Goal: Task Accomplishment & Management: Use online tool/utility

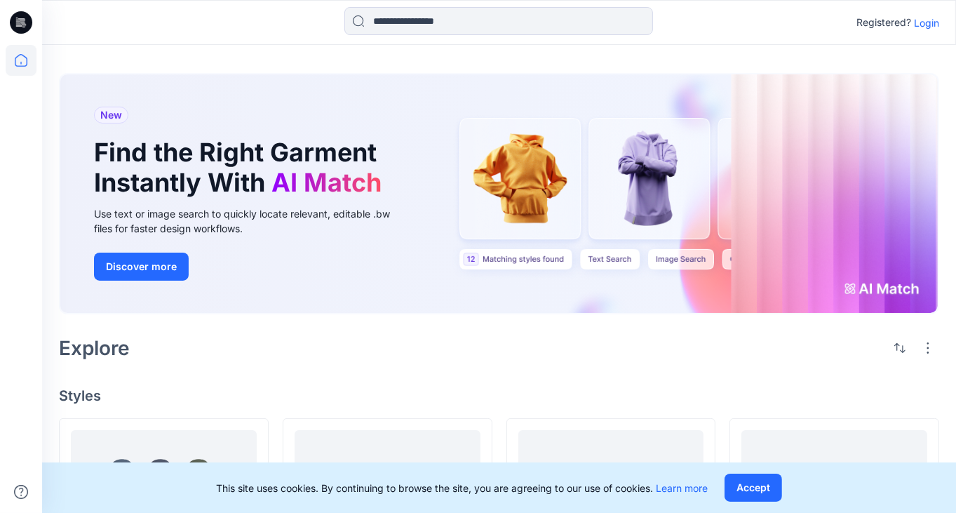
click at [935, 29] on p "Login" at bounding box center [926, 22] width 25 height 15
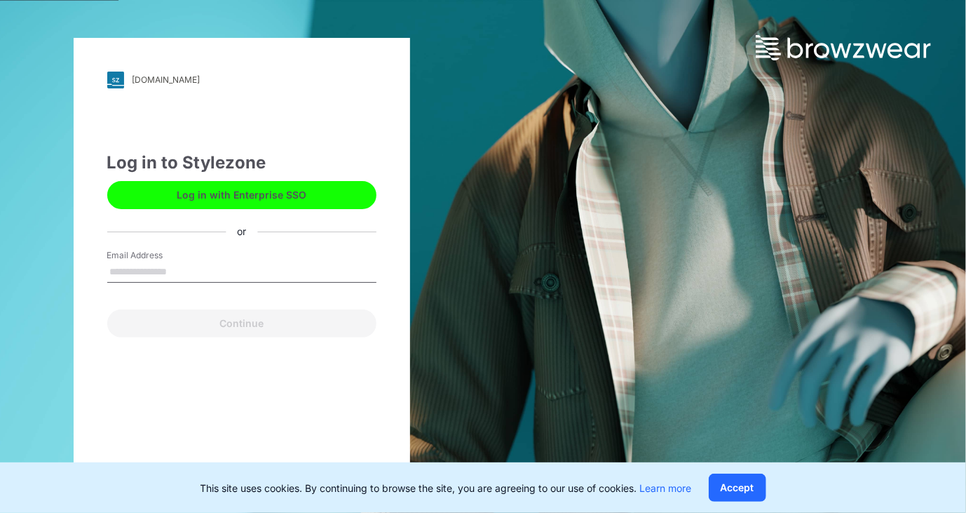
click at [182, 274] on input "Email Address" at bounding box center [241, 272] width 269 height 21
type input "**********"
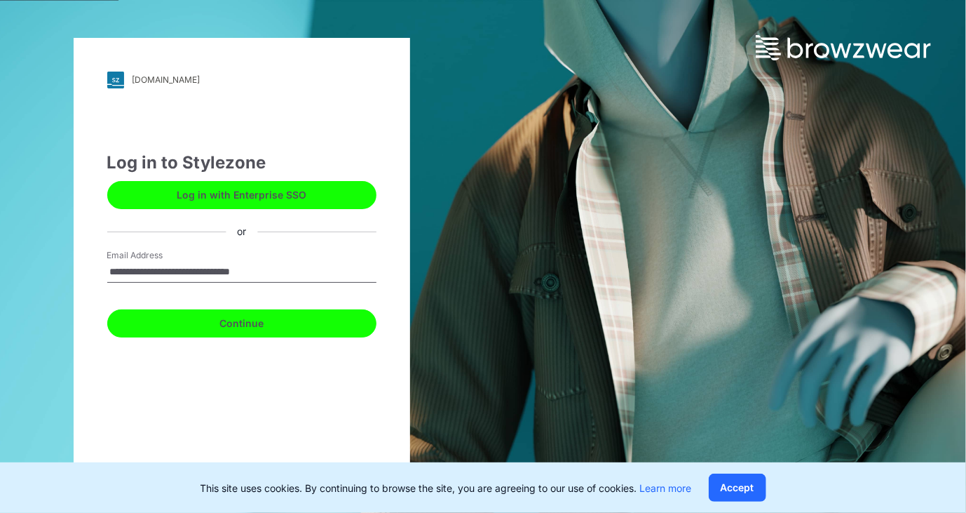
click at [230, 328] on button "Continue" at bounding box center [241, 323] width 269 height 28
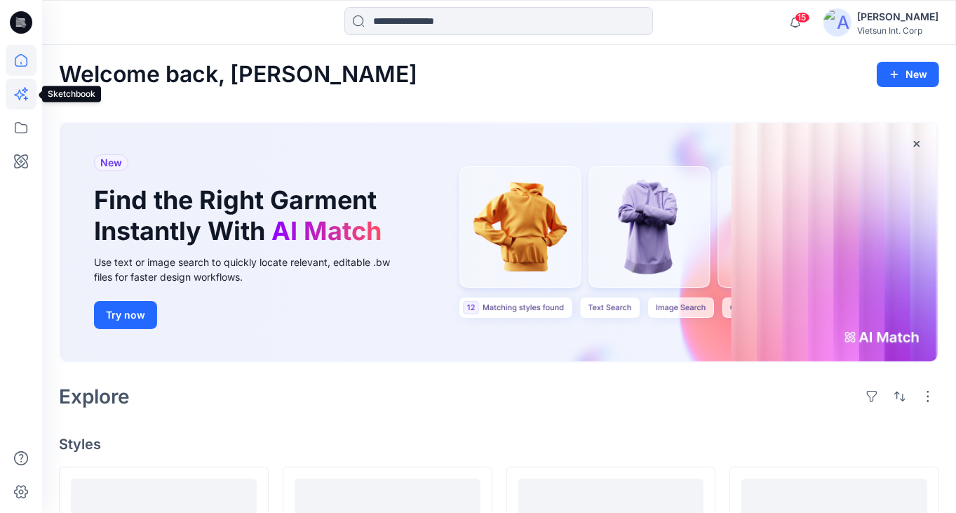
click at [19, 100] on icon at bounding box center [21, 94] width 31 height 31
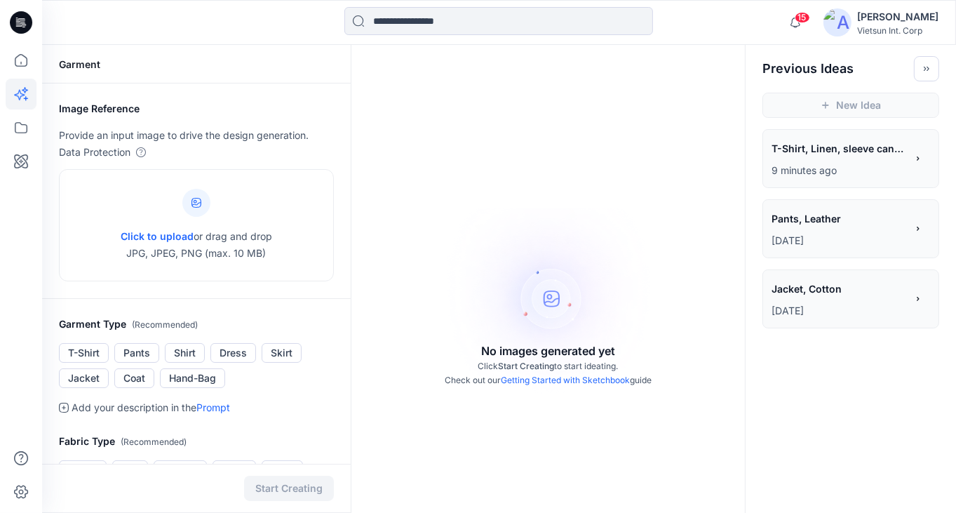
click at [64, 405] on icon at bounding box center [64, 407] width 4 height 4
click at [204, 405] on link "Prompt" at bounding box center [213, 407] width 34 height 12
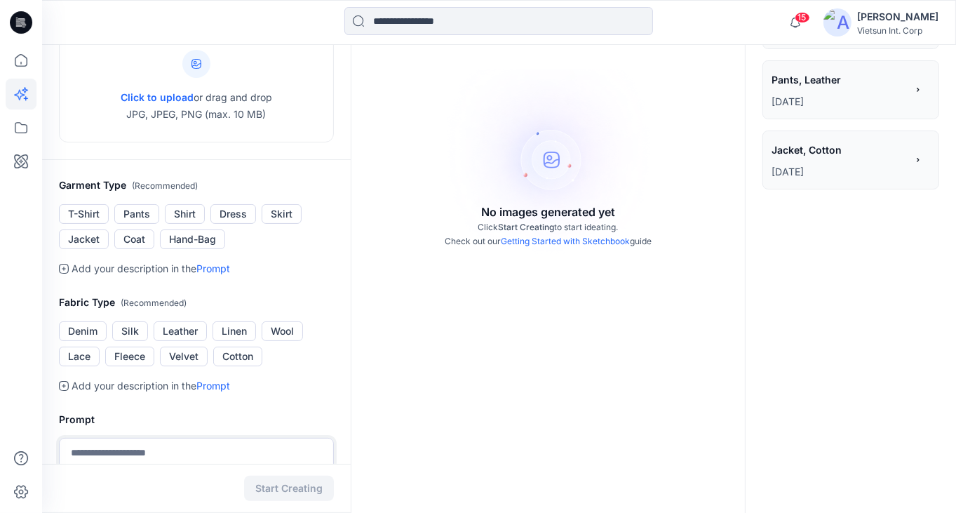
scroll to position [137, 0]
